Goal: Task Accomplishment & Management: Use online tool/utility

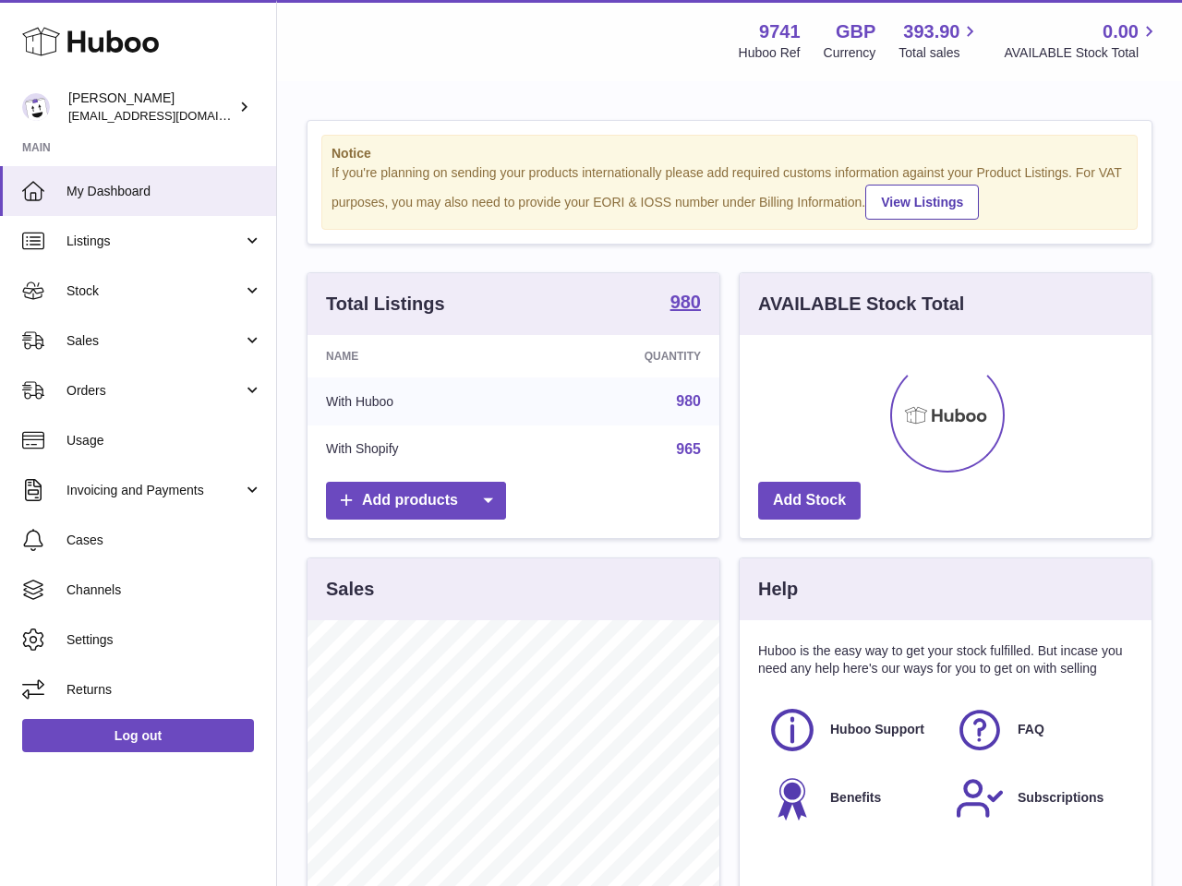
scroll to position [288, 412]
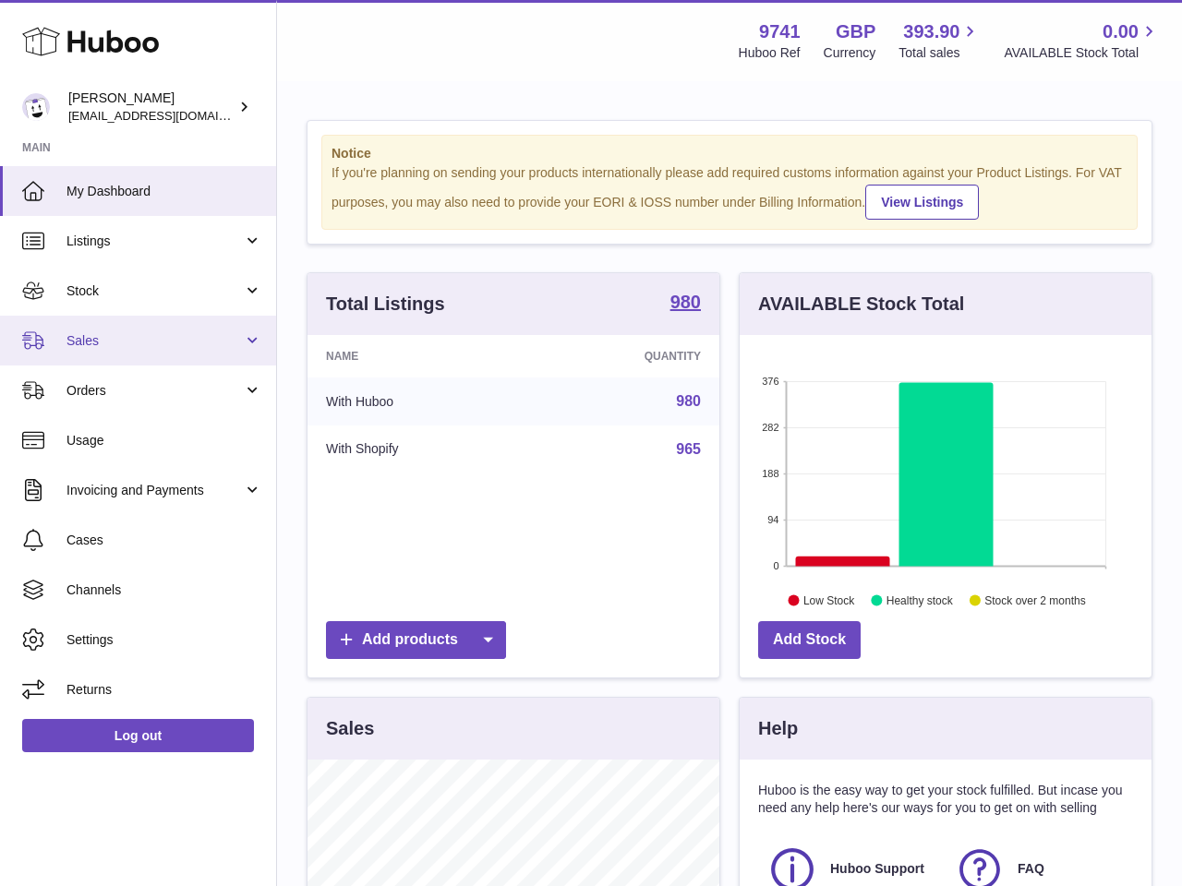
click at [85, 338] on span "Sales" at bounding box center [154, 341] width 176 height 18
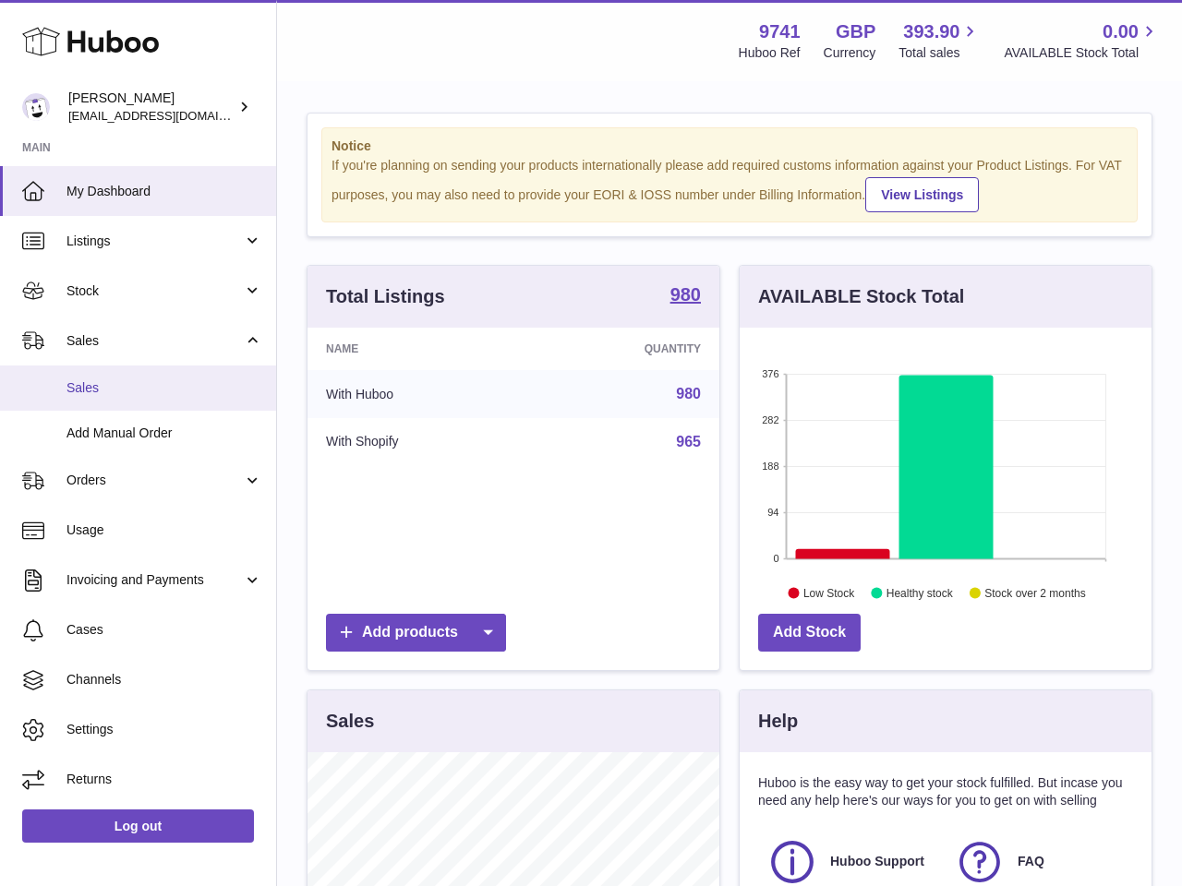
scroll to position [8, 0]
click at [96, 389] on span "Sales" at bounding box center [164, 388] width 196 height 18
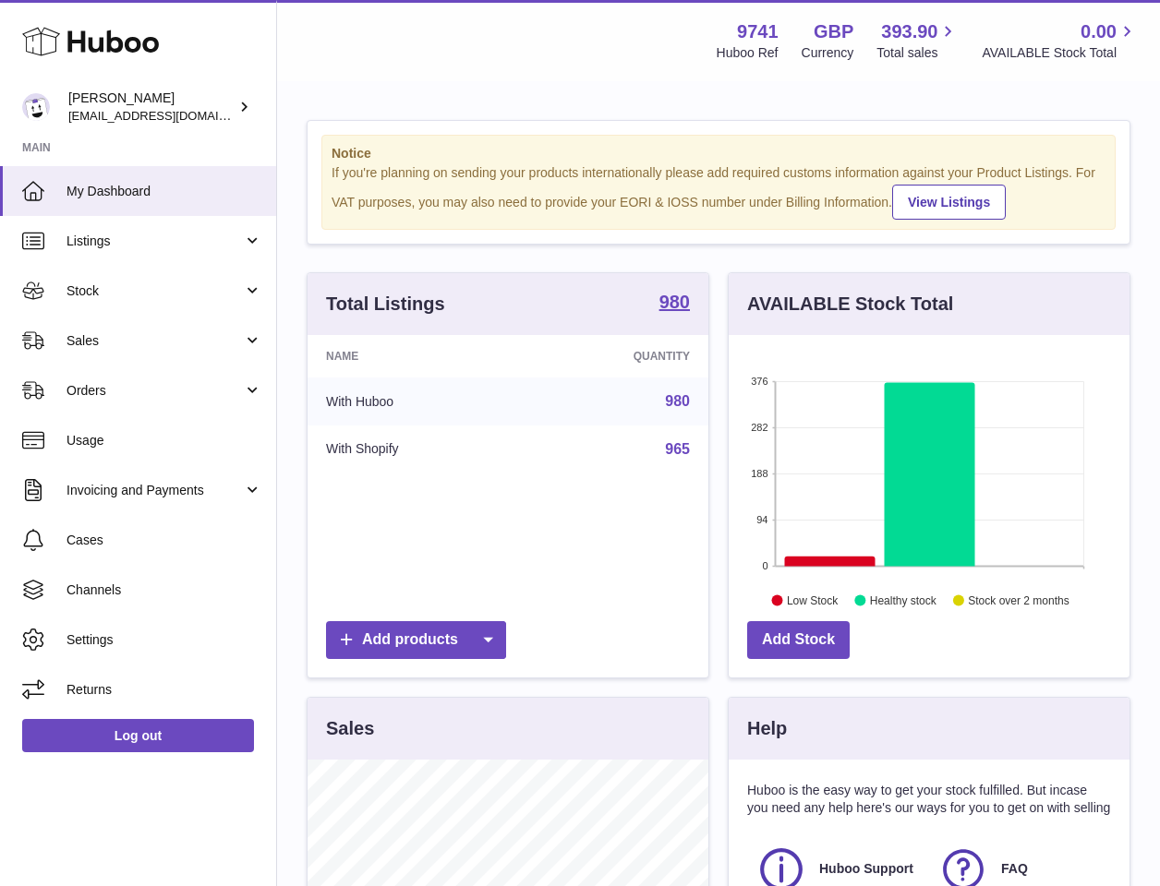
scroll to position [288, 401]
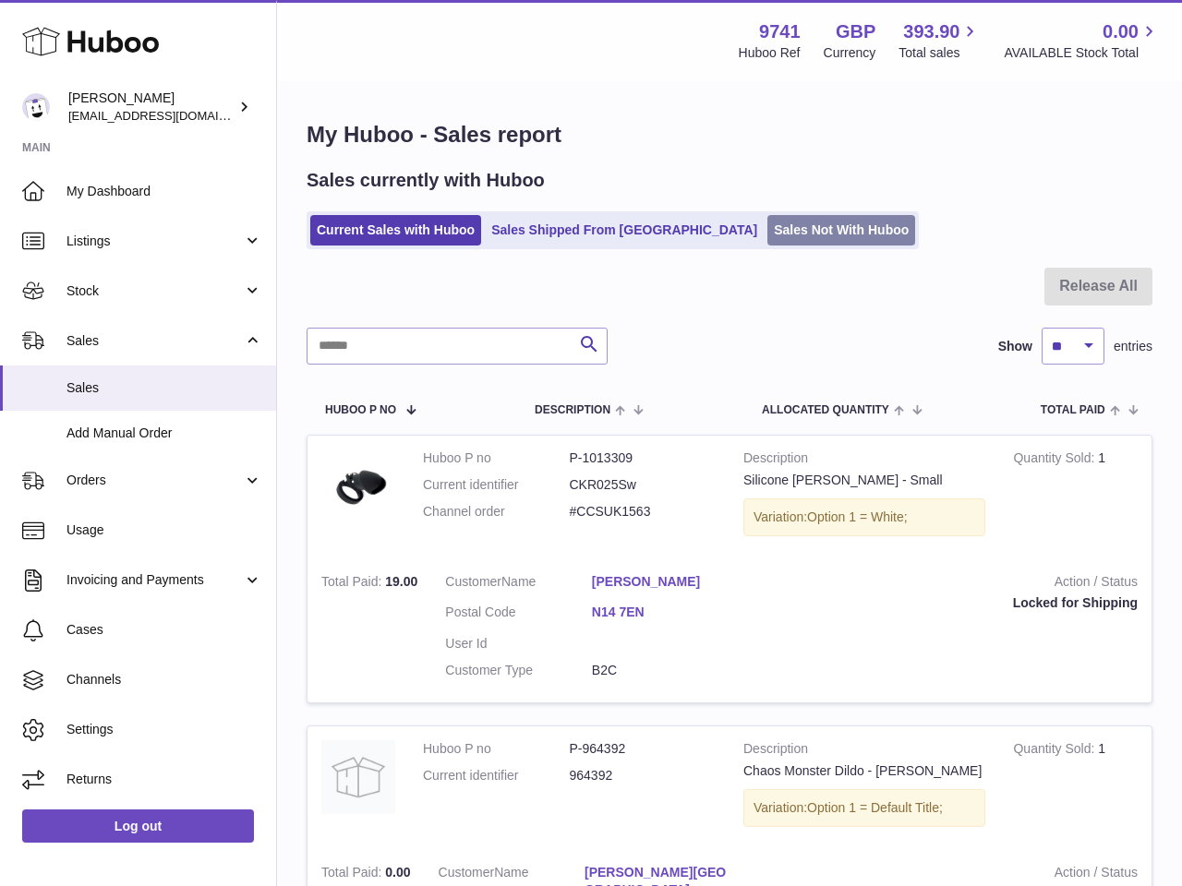
click at [767, 227] on link "Sales Not With Huboo" at bounding box center [841, 230] width 148 height 30
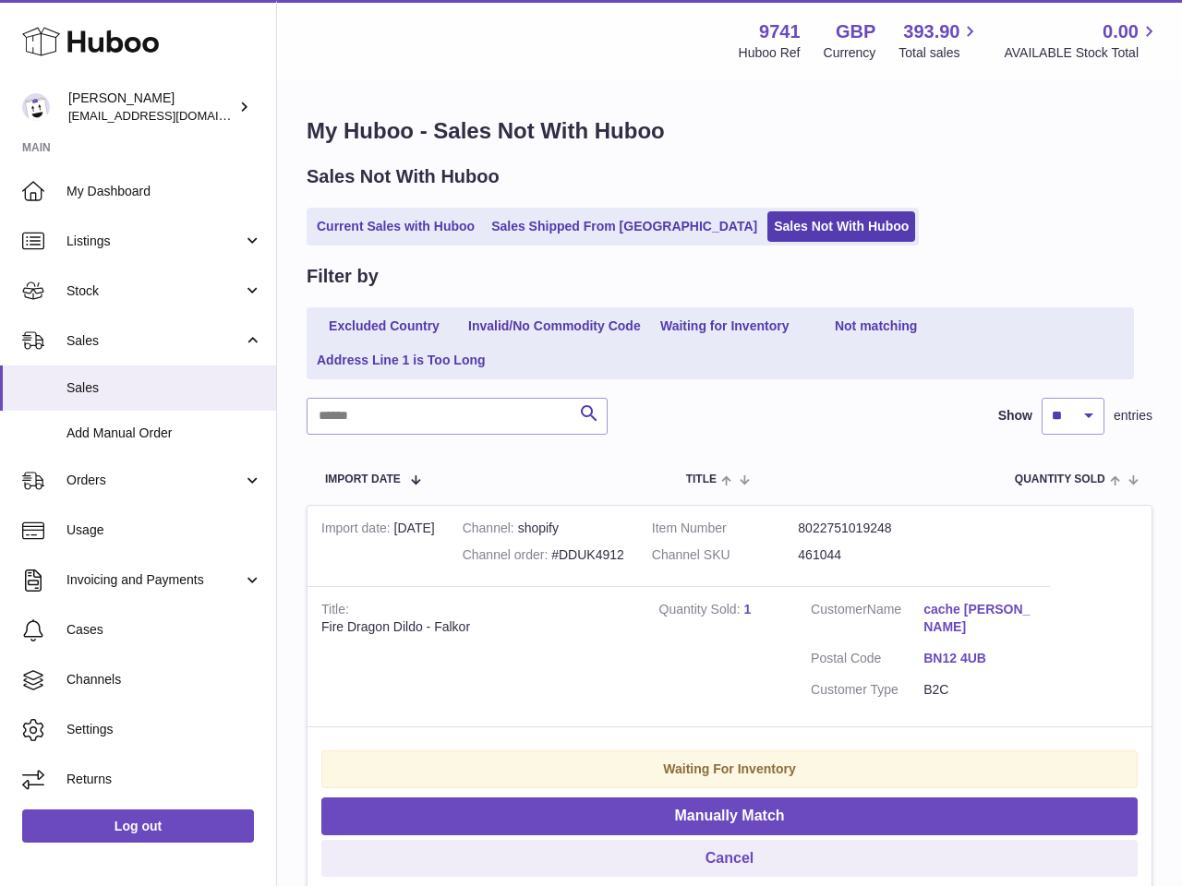
scroll to position [6, 0]
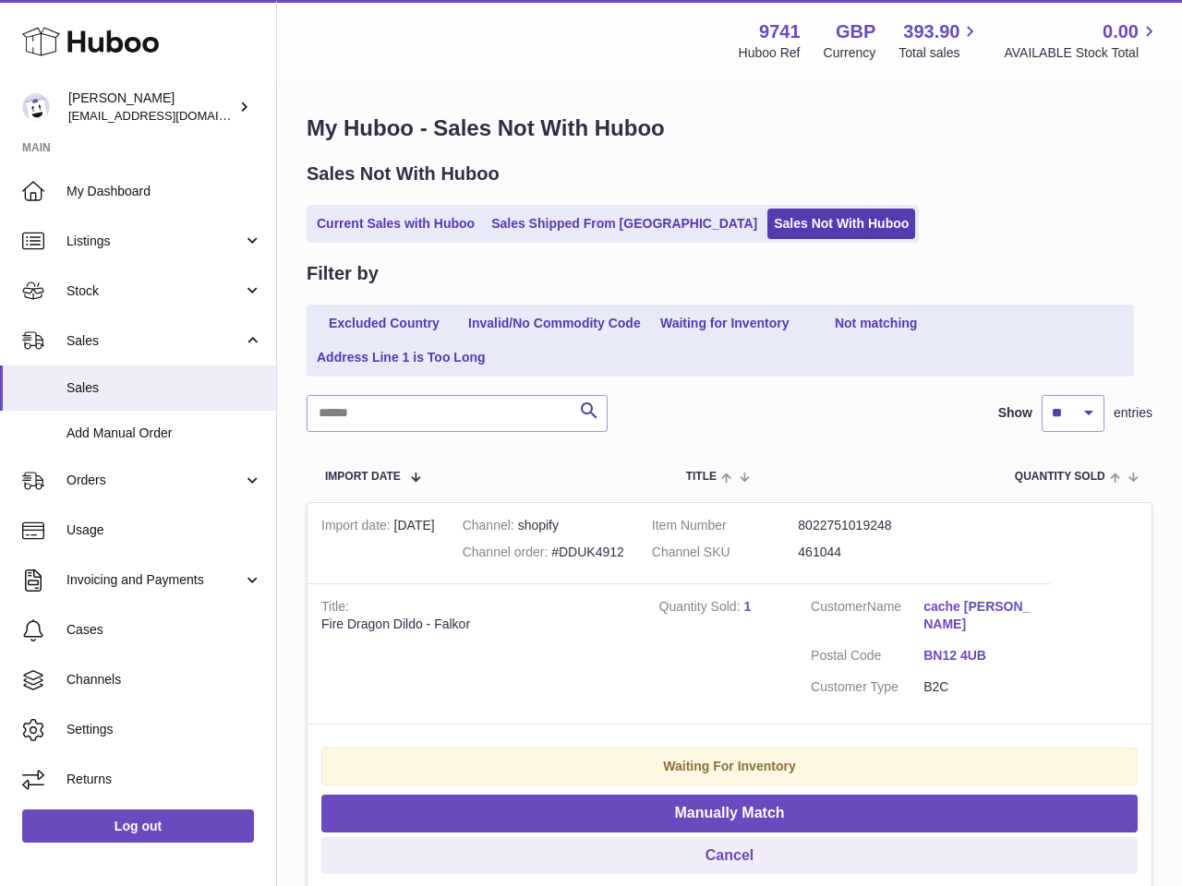
drag, startPoint x: 632, startPoint y: 570, endPoint x: 704, endPoint y: 555, distance: 73.5
click at [645, 565] on tr "Import date 14th Oct Channel shopify Channel order #DDUK4912 Item Number 802275…" at bounding box center [730, 696] width 846 height 388
click at [862, 552] on dd "461044" at bounding box center [871, 553] width 147 height 18
click at [799, 555] on dl "Item Number 8022751019248 Channel SKU 461044" at bounding box center [798, 544] width 293 height 54
copy dl "461044"
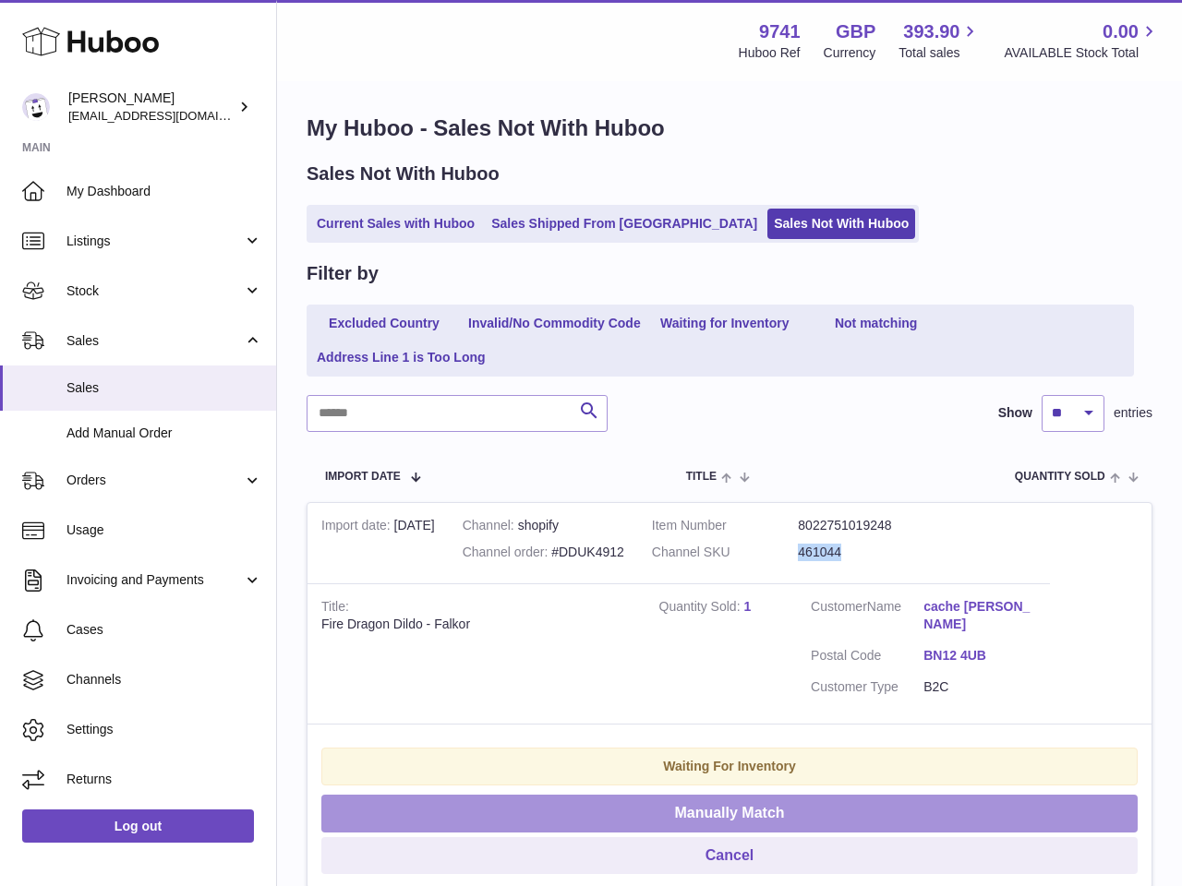
click at [719, 803] on button "Manually Match" at bounding box center [729, 814] width 816 height 38
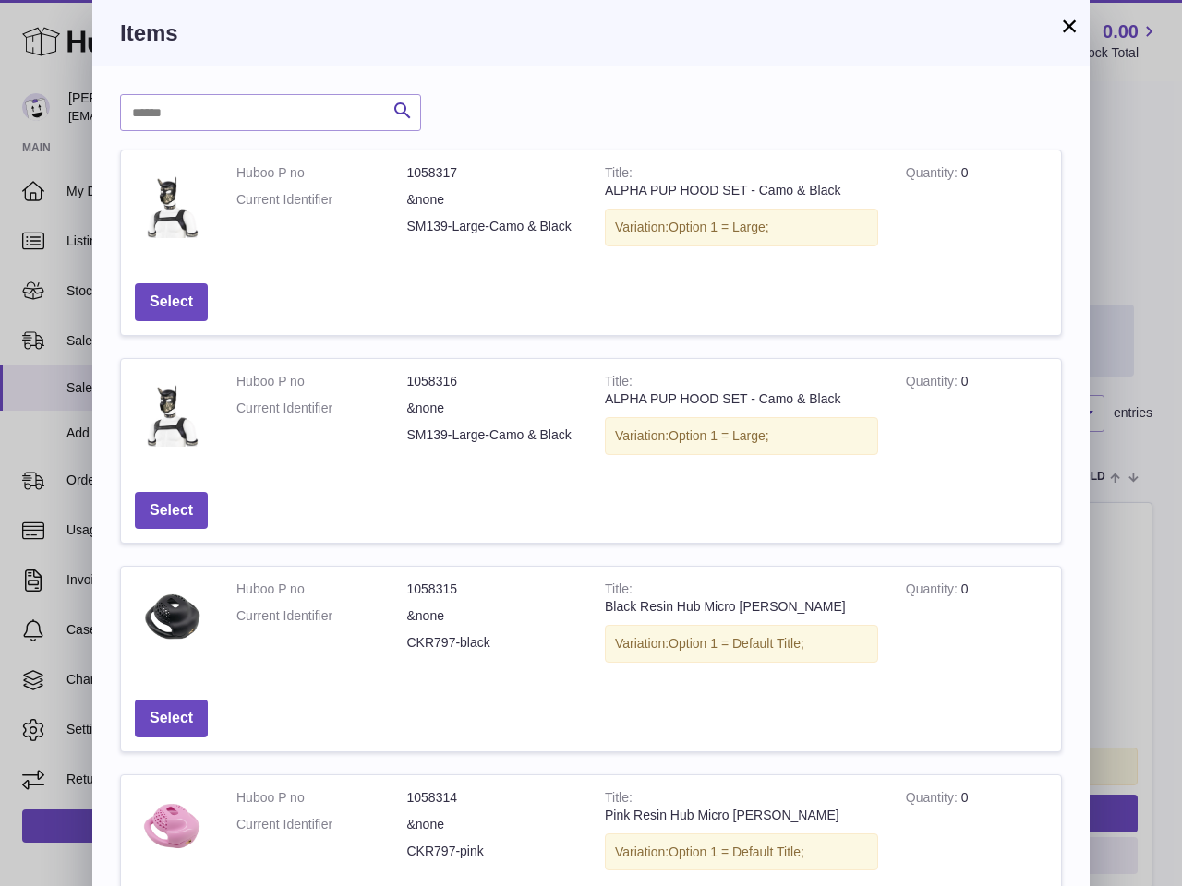
scroll to position [5, 0]
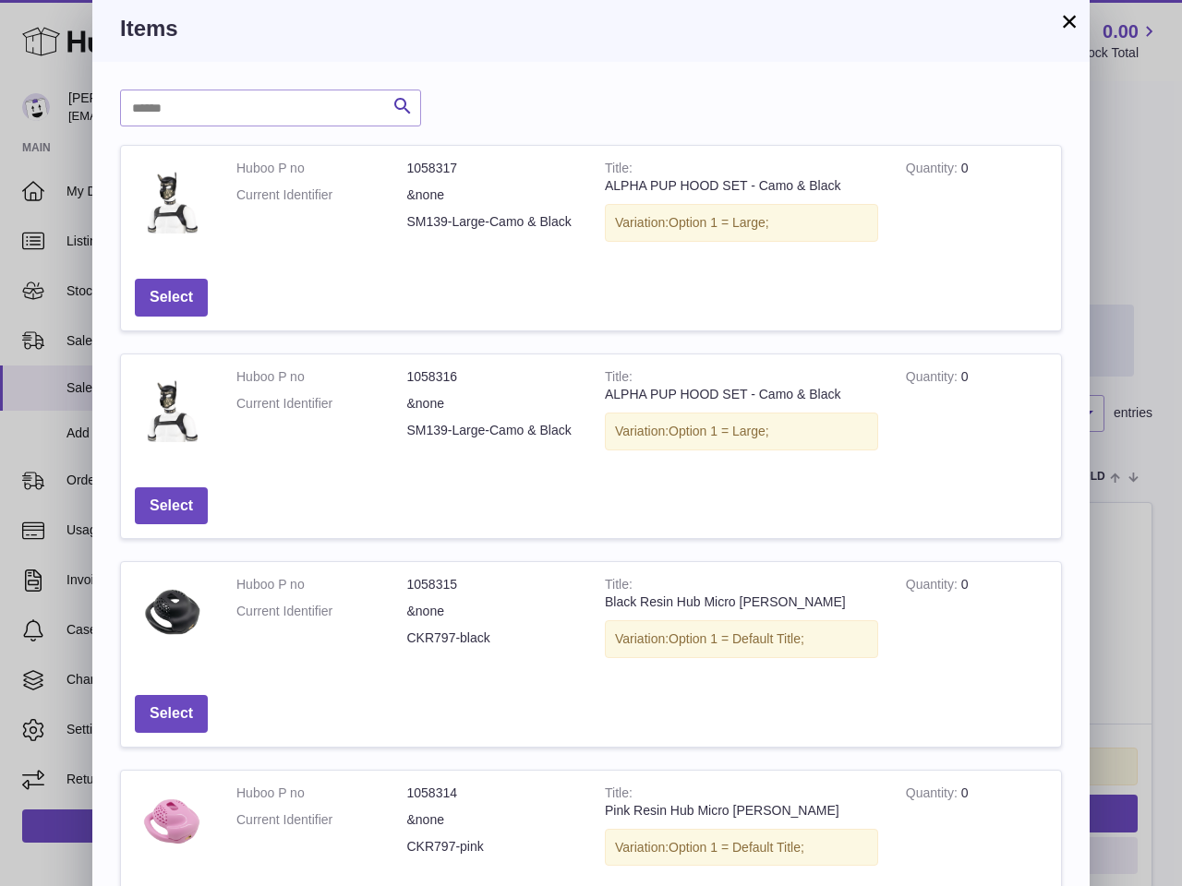
click at [160, 86] on div "Search Huboo P no Title Quantity Action Huboo P no 1058317 Current Identifier &…" at bounding box center [590, 682] width 997 height 1241
click at [158, 96] on input "text" at bounding box center [270, 108] width 301 height 37
paste input "******"
type input "******"
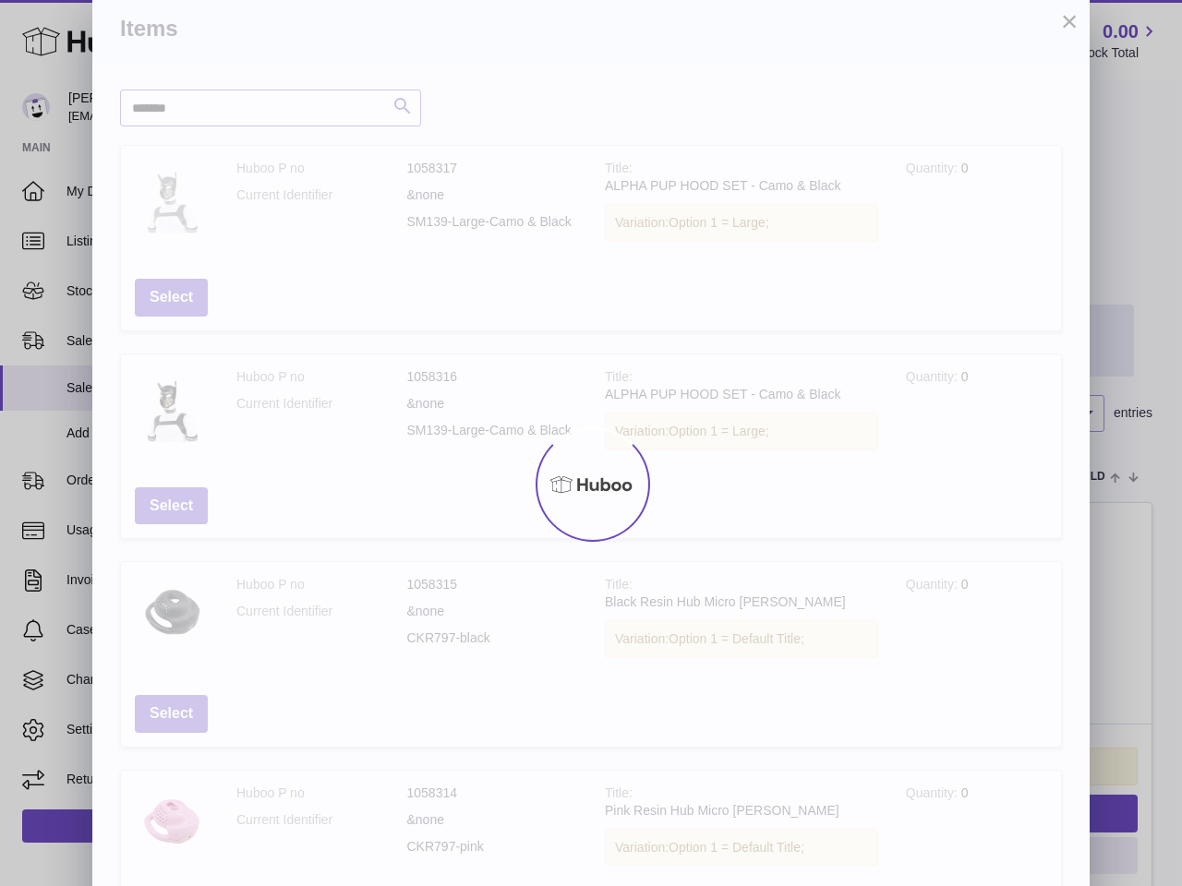
scroll to position [0, 0]
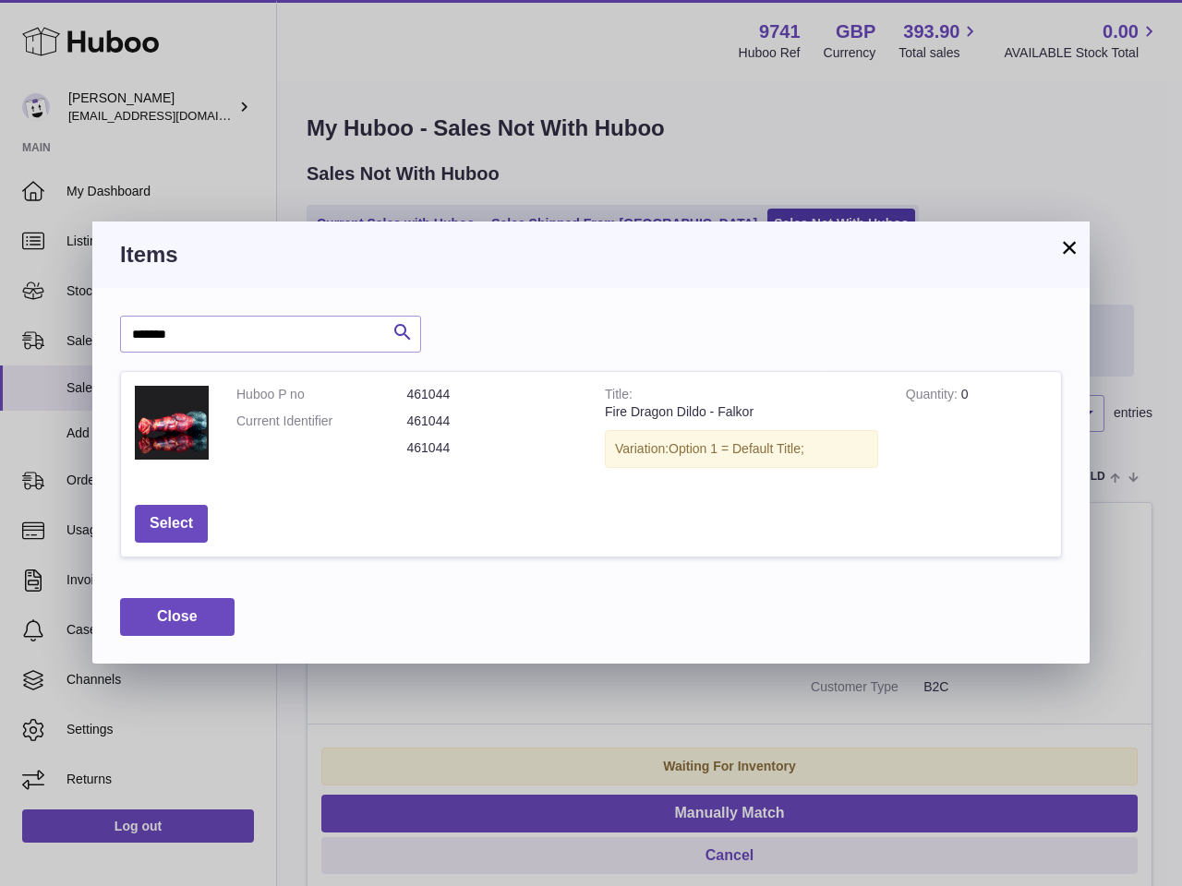
click at [1080, 251] on div "Items" at bounding box center [590, 255] width 997 height 66
click at [1070, 250] on button "×" at bounding box center [1069, 247] width 22 height 22
